Goal: Task Accomplishment & Management: Manage account settings

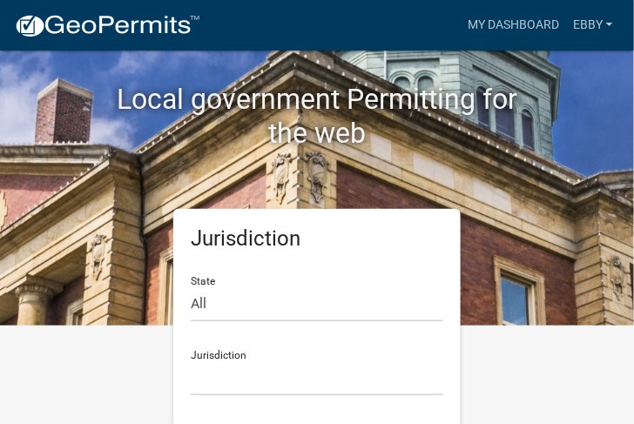
scroll to position [103, 0]
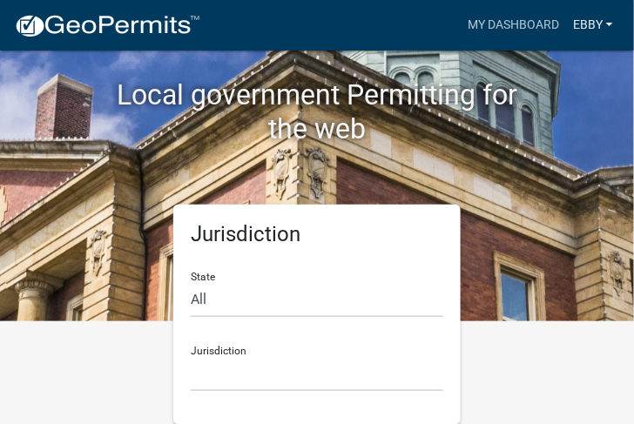
click at [608, 19] on link "Ebby" at bounding box center [593, 25] width 54 height 33
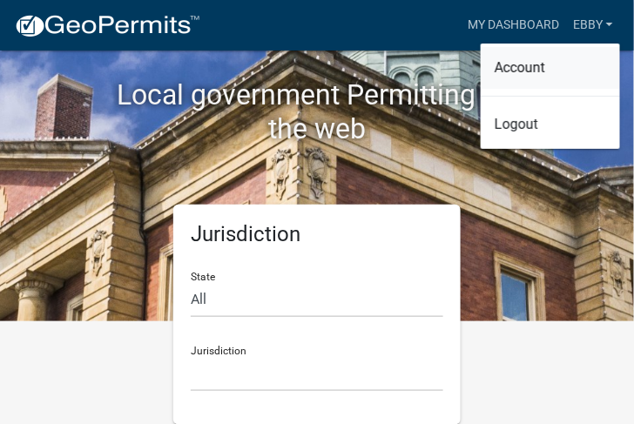
click at [533, 66] on link "Account" at bounding box center [550, 68] width 139 height 42
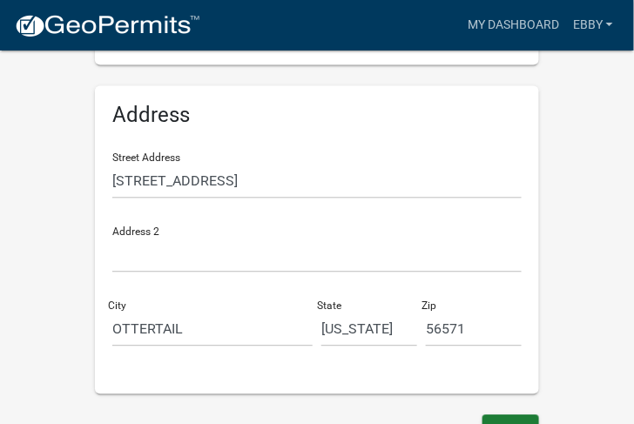
scroll to position [590, 0]
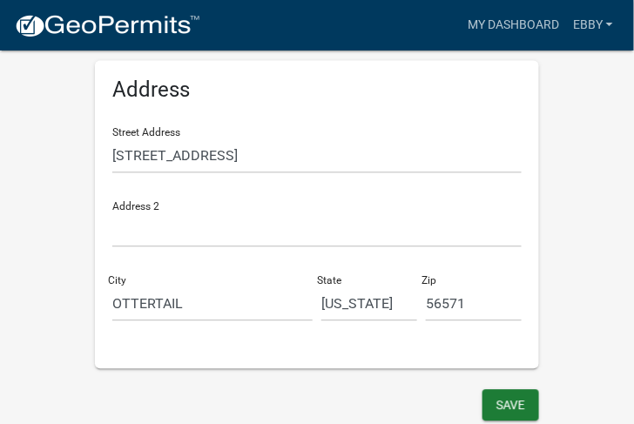
drag, startPoint x: 633, startPoint y: 326, endPoint x: 633, endPoint y: 337, distance: 11.4
click at [513, 401] on button "Save" at bounding box center [511, 404] width 57 height 31
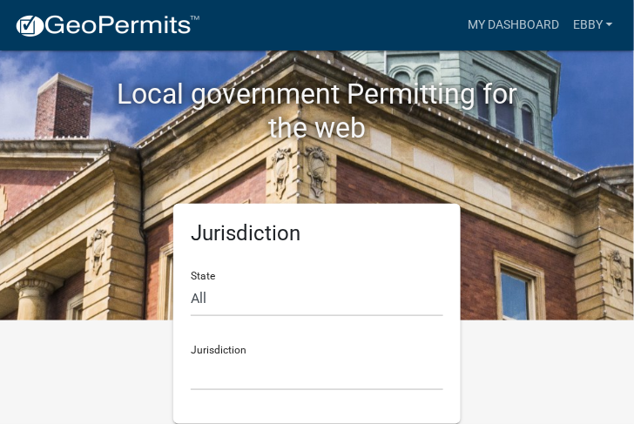
scroll to position [103, 0]
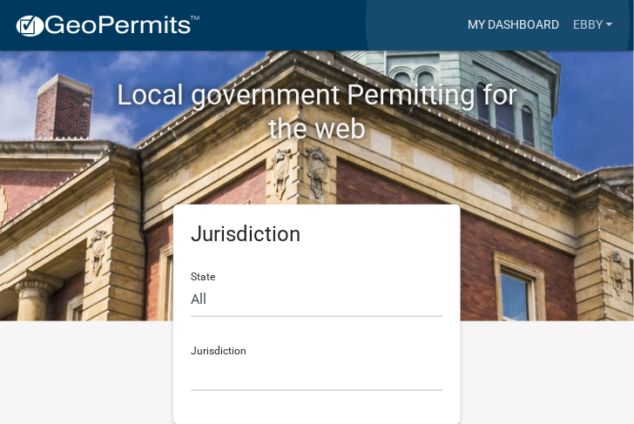
click at [498, 22] on link "My Dashboard" at bounding box center [513, 25] width 105 height 33
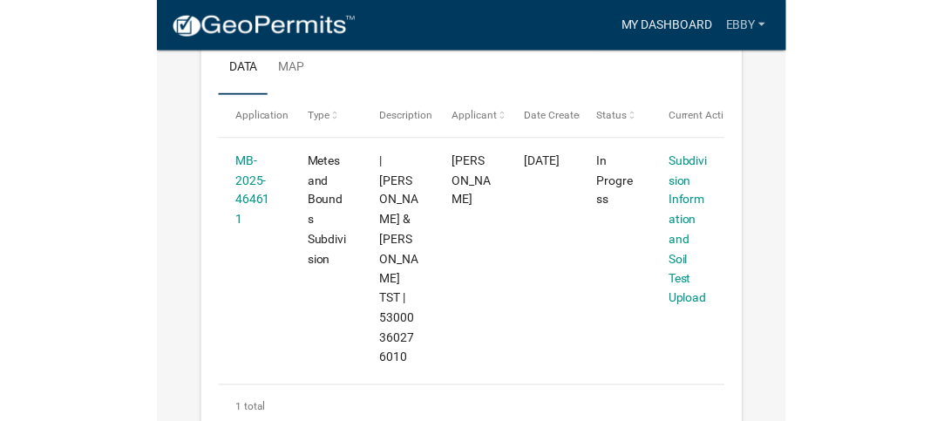
scroll to position [856, 0]
